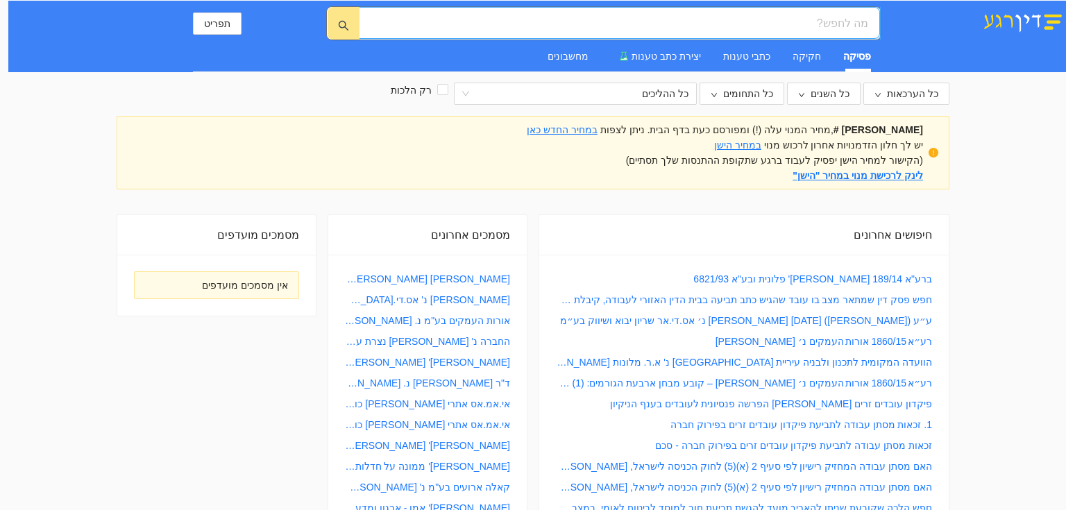
click at [670, 24] on input "search" at bounding box center [625, 23] width 487 height 17
click at [292, 94] on div at bounding box center [248, 94] width 263 height 22
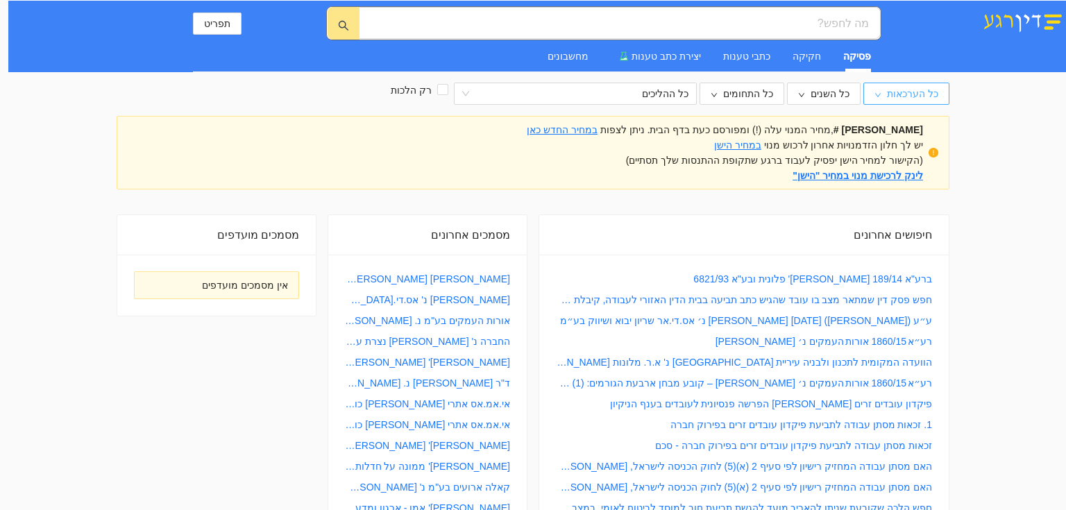
click at [883, 92] on button "כל הערכאות" at bounding box center [906, 94] width 86 height 22
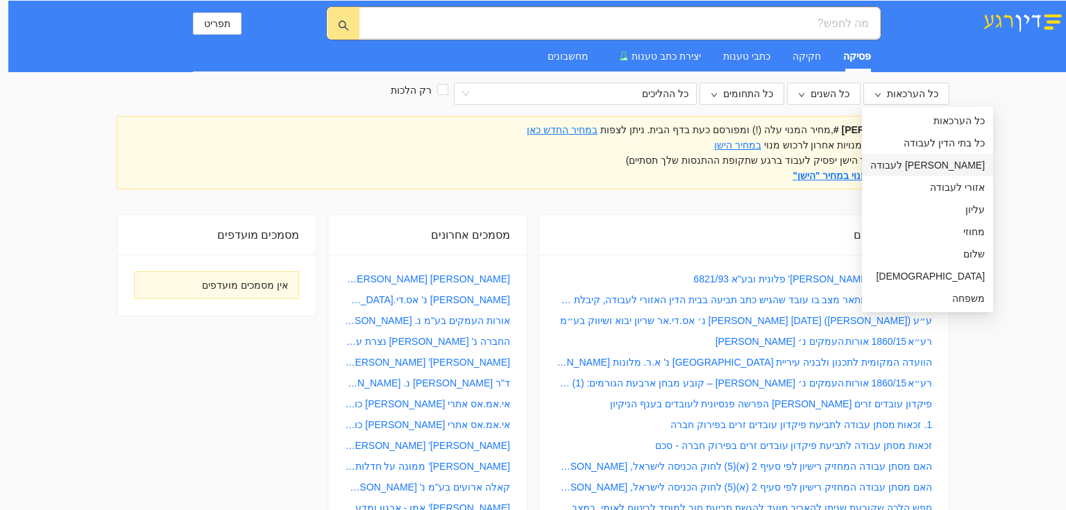
drag, startPoint x: 915, startPoint y: 158, endPoint x: 898, endPoint y: 144, distance: 21.7
click at [916, 158] on span "[PERSON_NAME] לעבודה" at bounding box center [927, 165] width 115 height 15
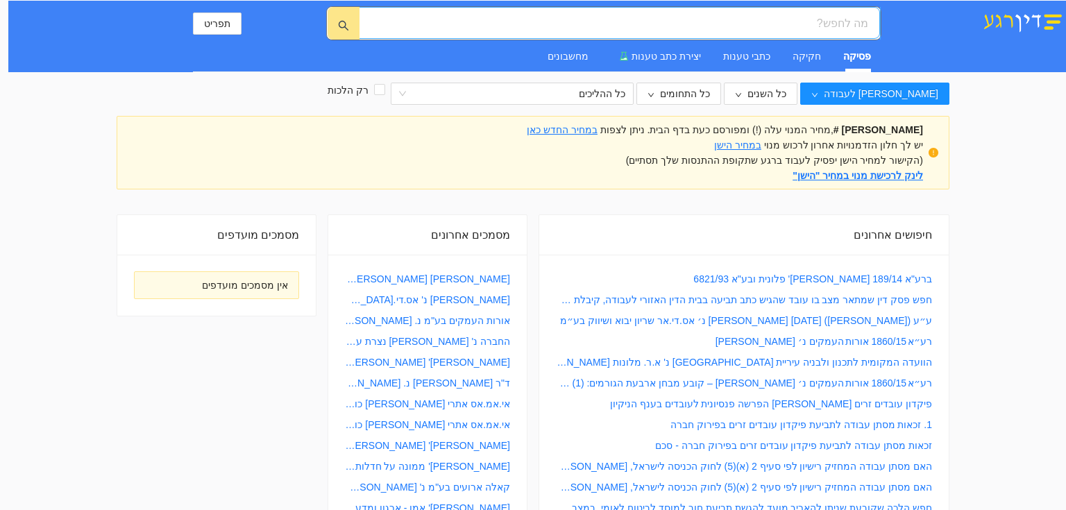
click at [834, 36] on span at bounding box center [619, 23] width 521 height 32
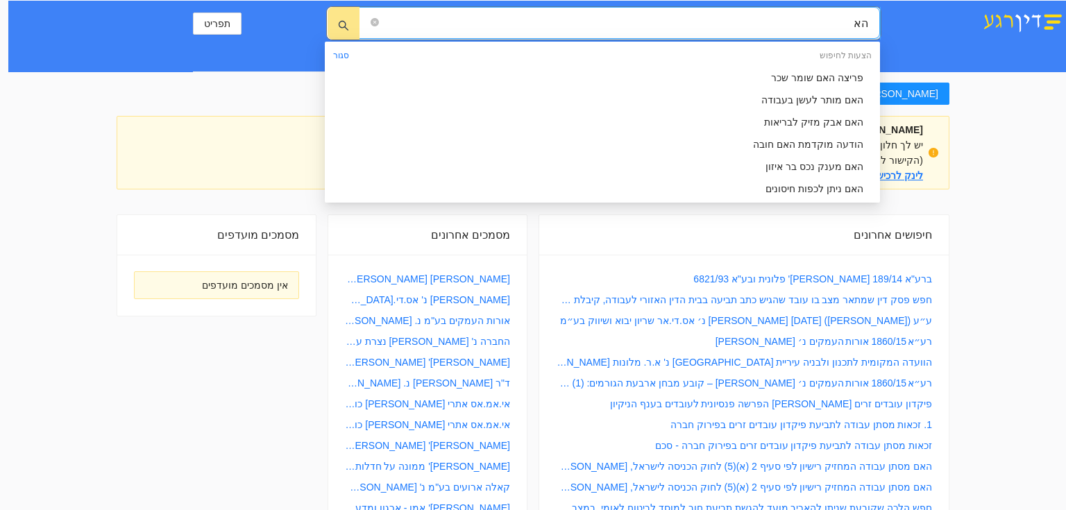
type input "ה"
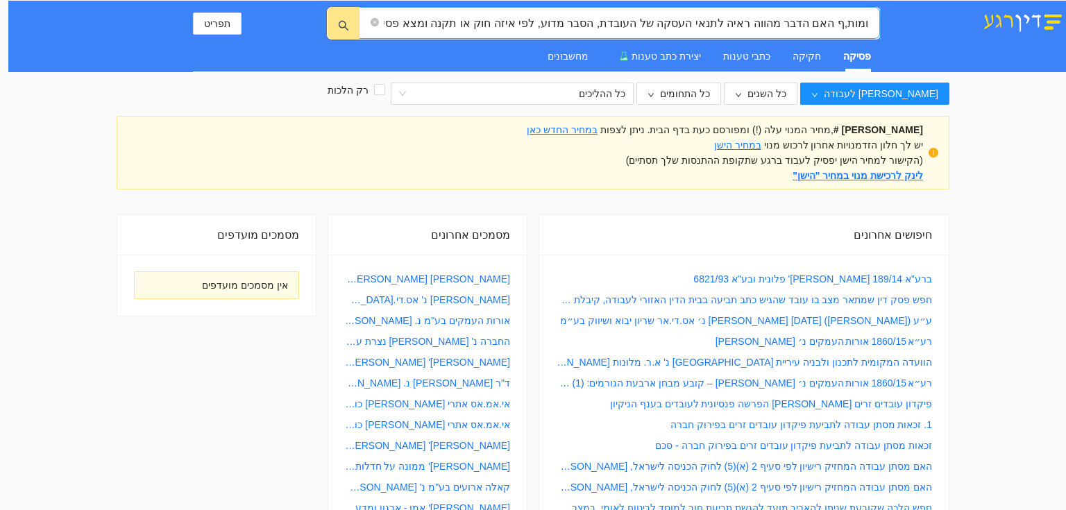
scroll to position [0, -489]
click at [477, 19] on input "לצורך הכרעה בתביעת חוב למוסד לביטוח לאומי, האם העובדה שבתלוש שכר מצוינת הפרשה ל…" at bounding box center [625, 23] width 487 height 17
click at [478, 18] on input "לצורך הכרעה בתביעת חוב למוסד לביטוח לאומי, האם העובדה שבתלוש שכר מצוינת הפרשה ל…" at bounding box center [625, 23] width 487 height 17
click at [476, 18] on input "לצורך הכרעה בתביעת חוב למוסד לביטוח לאומי, האם העובדה שבתלוש שכר מצוינת הפרשה ל…" at bounding box center [625, 23] width 487 height 17
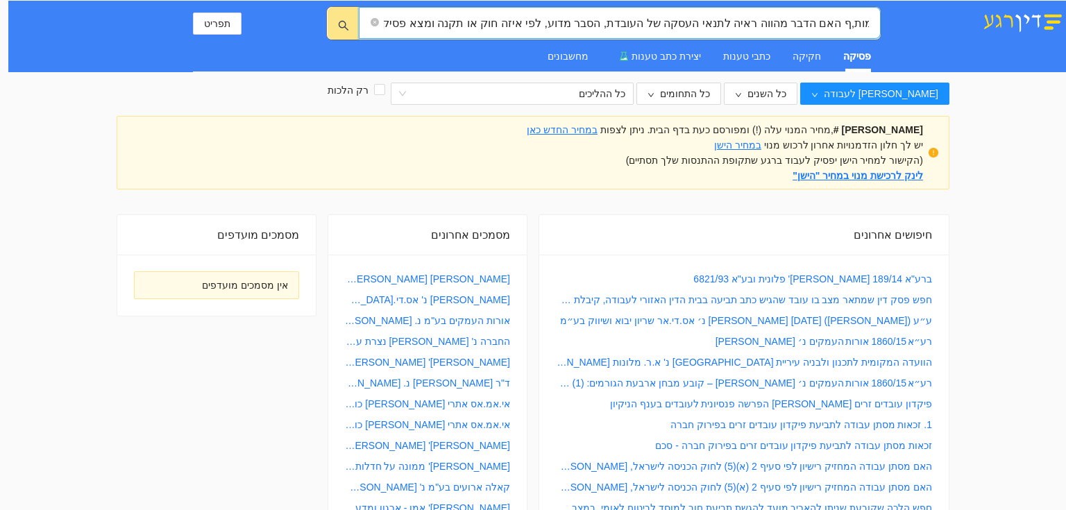
type input "לצורך הכרעה בתביעת חוב למוסד לביטוח לאומי, האם העובדה שבתלוש שכר מצוינת הפרשה ל…"
